Goal: Find specific page/section: Find specific page/section

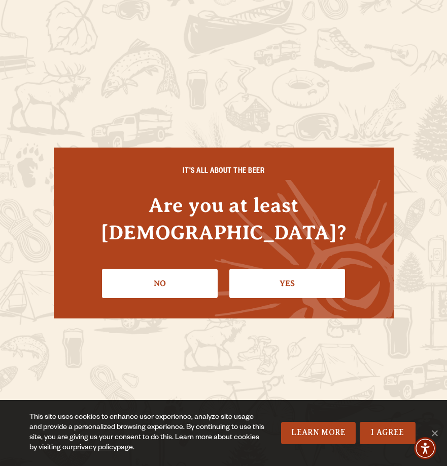
click at [284, 269] on link "Yes" at bounding box center [287, 283] width 116 height 29
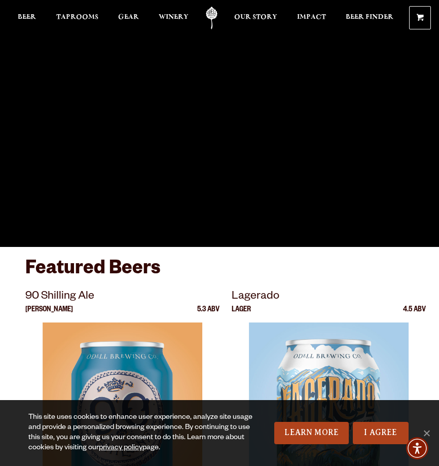
click at [294, 266] on h3 "Featured Beers" at bounding box center [219, 272] width 388 height 31
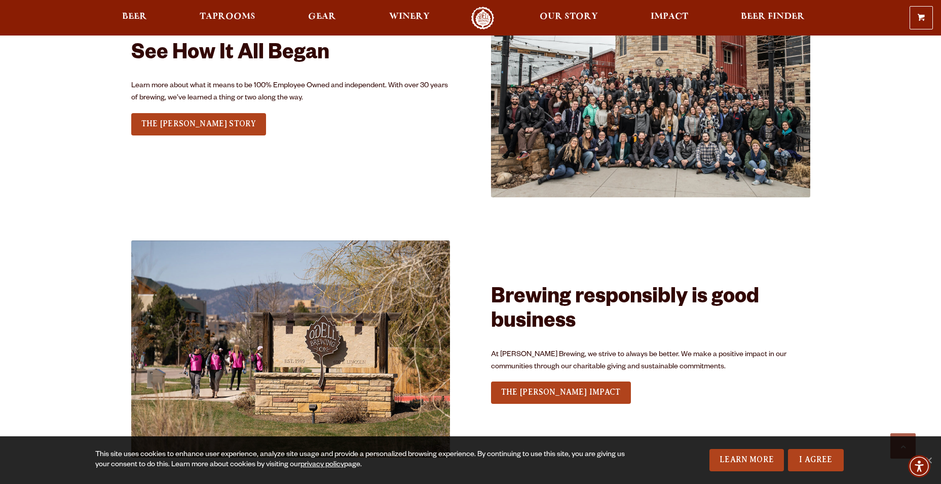
scroll to position [1807, 0]
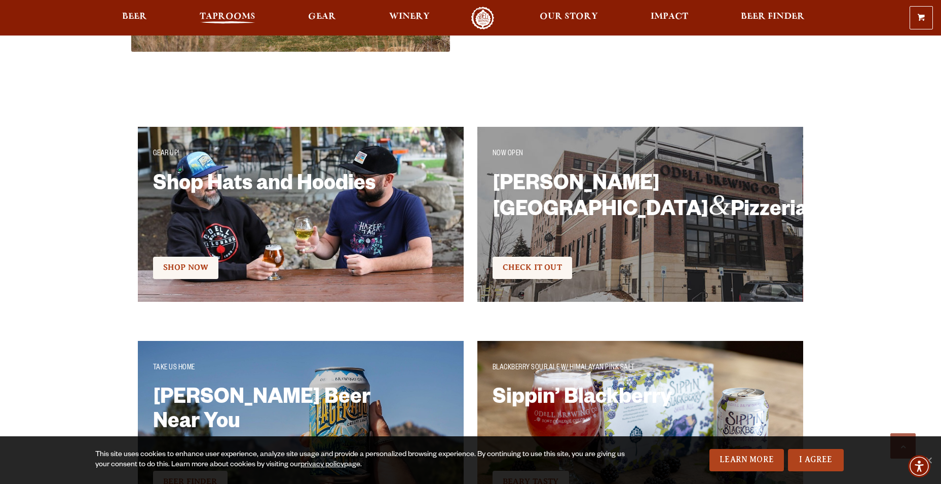
click at [227, 15] on span "Taprooms" at bounding box center [228, 17] width 56 height 8
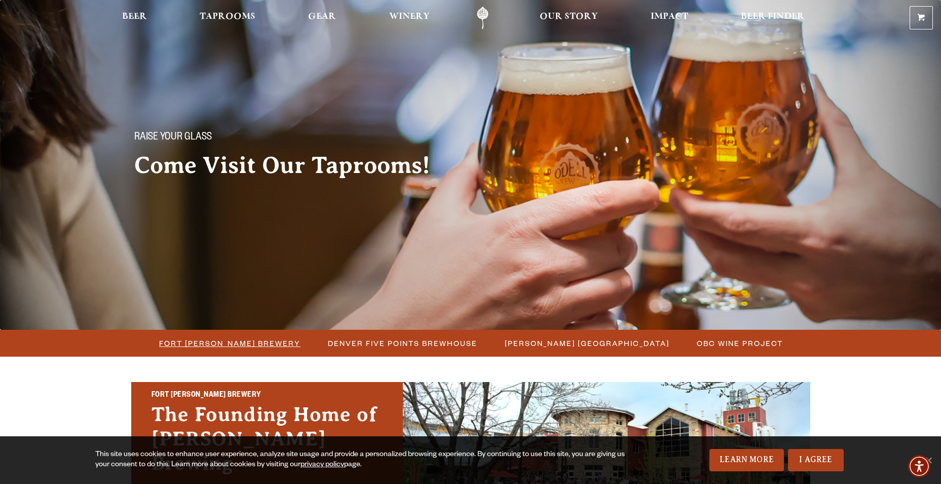
click at [258, 345] on span "Fort [PERSON_NAME] Brewery" at bounding box center [229, 343] width 141 height 15
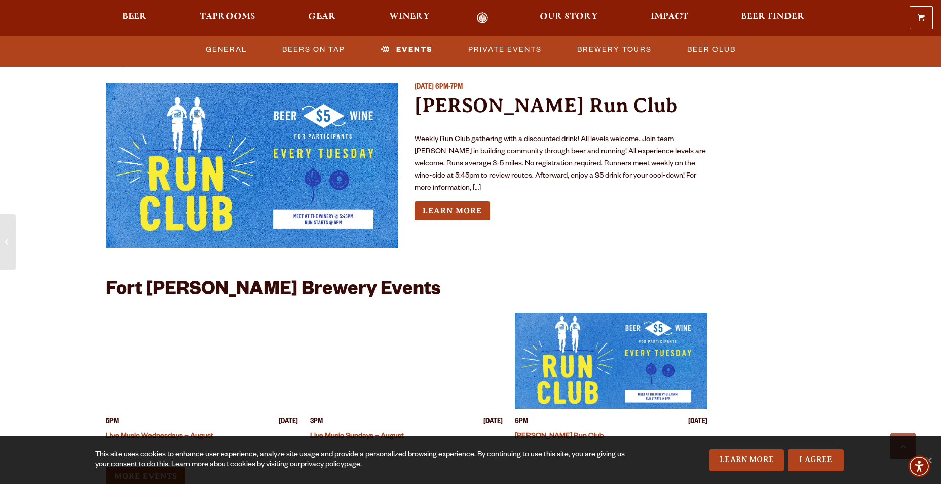
scroll to position [2484, 0]
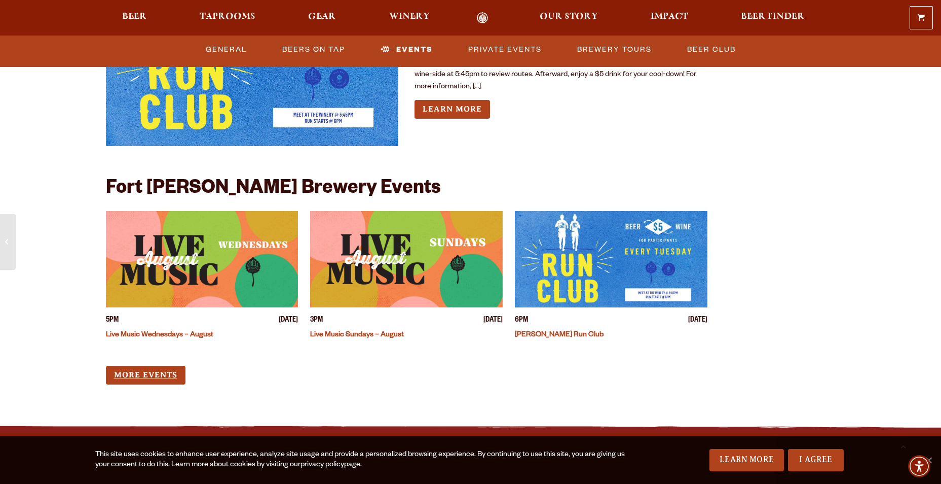
click at [153, 365] on link "More Events" at bounding box center [146, 374] width 80 height 19
